Goal: Task Accomplishment & Management: Manage account settings

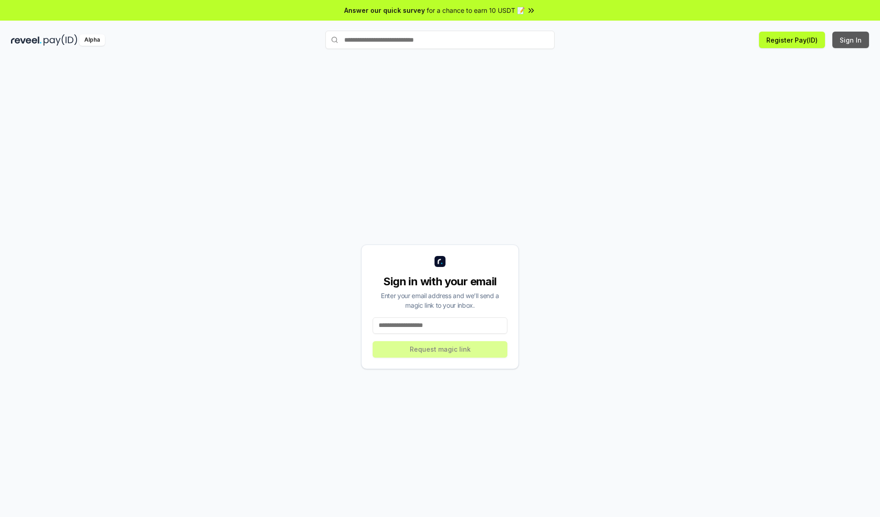
click at [851, 40] on button "Sign In" at bounding box center [850, 40] width 37 height 16
type input "**********"
click at [440, 349] on button "Request magic link" at bounding box center [440, 349] width 135 height 16
